Goal: Find specific page/section: Find specific page/section

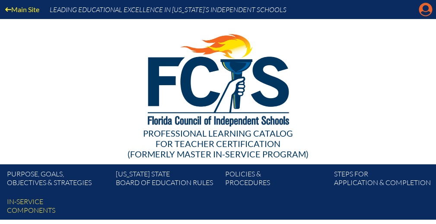
click at [402, 12] on icon at bounding box center [425, 9] width 13 height 13
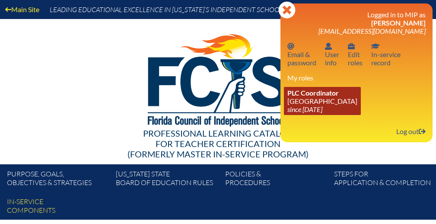
click at [316, 96] on span "PLC Coordinator" at bounding box center [312, 93] width 51 height 8
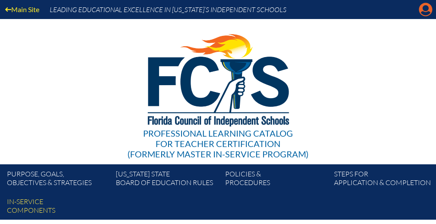
click at [424, 13] on icon "Manage account" at bounding box center [425, 10] width 14 height 14
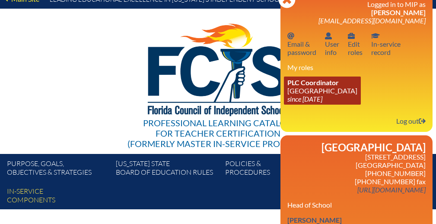
scroll to position [13, 0]
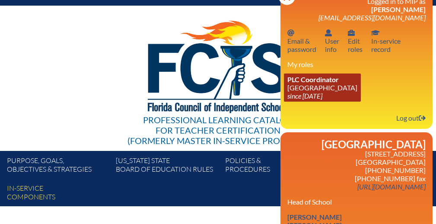
click at [320, 93] on link "PLC Coordinator Park Maitland School since 2024 Apr 8" at bounding box center [322, 87] width 77 height 28
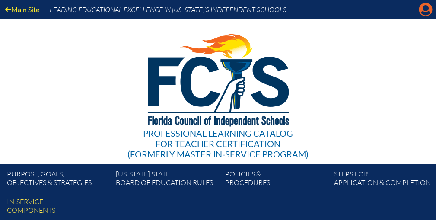
click at [419, 9] on icon at bounding box center [425, 9] width 13 height 13
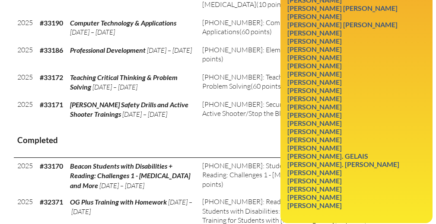
scroll to position [463, 0]
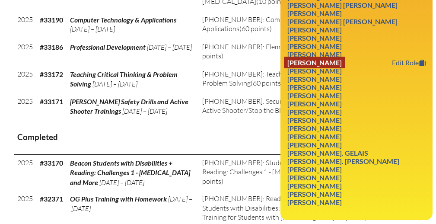
click at [336, 68] on link "[PERSON_NAME]" at bounding box center [314, 63] width 61 height 12
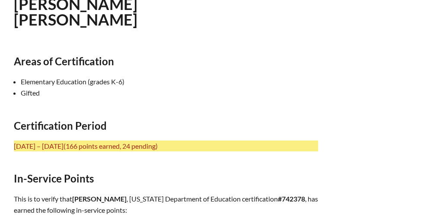
scroll to position [290, 0]
